Goal: Information Seeking & Learning: Learn about a topic

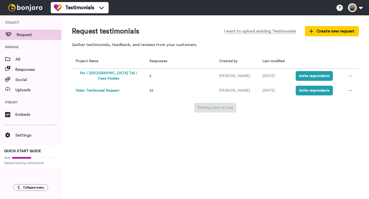
click at [107, 76] on button "Pet / [GEOGRAPHIC_DATA] Tail / Case Studies" at bounding box center [109, 76] width 66 height 11
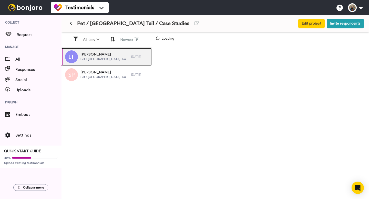
click at [117, 59] on span "Pet / [GEOGRAPHIC_DATA] Tail / Case Studies" at bounding box center [104, 59] width 48 height 4
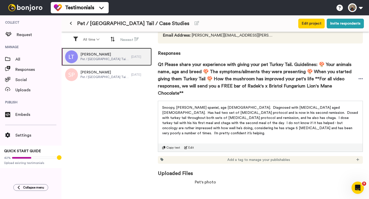
scroll to position [49, 0]
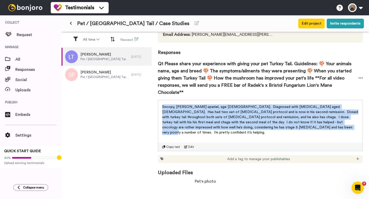
drag, startPoint x: 275, startPoint y: 122, endPoint x: 162, endPoint y: 99, distance: 115.5
click at [162, 104] on p "Snoopy, [PERSON_NAME] spaniel, age [DEMOGRAPHIC_DATA]. Diagnosed with [MEDICAL_…" at bounding box center [260, 119] width 196 height 31
copy span "Snoopy, [PERSON_NAME] spaniel, age [DEMOGRAPHIC_DATA]. Diagnosed with [MEDICAL_…"
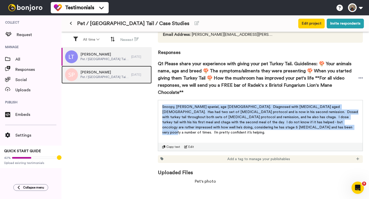
click at [96, 78] on span "Pet / [GEOGRAPHIC_DATA] Tail / Case Studies" at bounding box center [104, 77] width 48 height 4
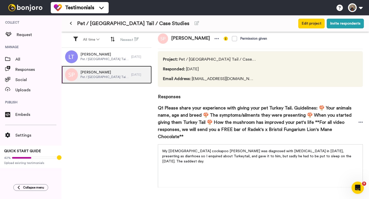
scroll to position [4, 0]
